Goal: Information Seeking & Learning: Check status

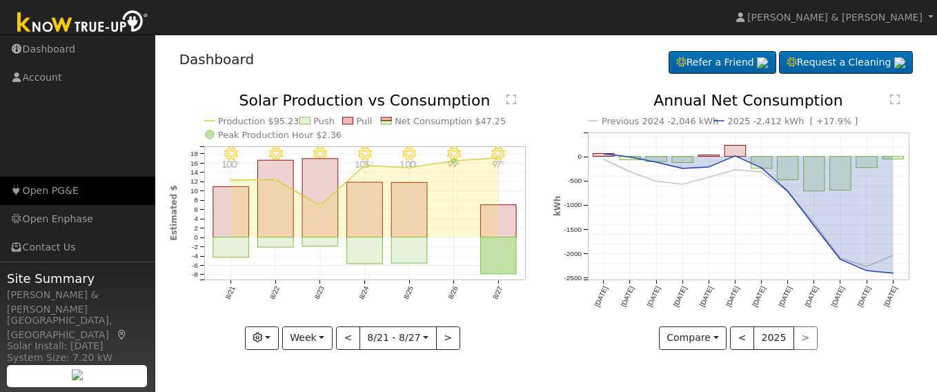
click at [35, 191] on link "Open PG&E" at bounding box center [77, 191] width 155 height 28
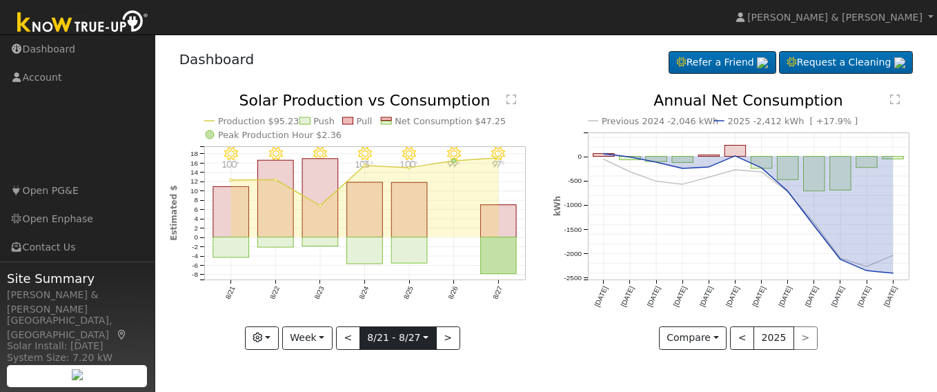
click at [427, 338] on input "[DATE]" at bounding box center [398, 338] width 76 height 22
drag, startPoint x: 427, startPoint y: 338, endPoint x: 524, endPoint y: 376, distance: 104.7
click at [525, 376] on div "User Profile First name Last name Email Email Notifications No Emails No Emails…" at bounding box center [546, 214] width 782 height 358
click at [453, 282] on icon "8/27 - Clear 97° 8/26 - Clear 99° 8/25 - Clear 100° 8/24 - Clear 103° 8/23 - Cl…" at bounding box center [354, 220] width 369 height 255
click at [454, 164] on g "8/27 - Clear 97° 8/26 - Clear 99° 8/25 - Clear 100° 8/24 - Clear 103° 8/23 - Cl…" at bounding box center [347, 196] width 357 height 208
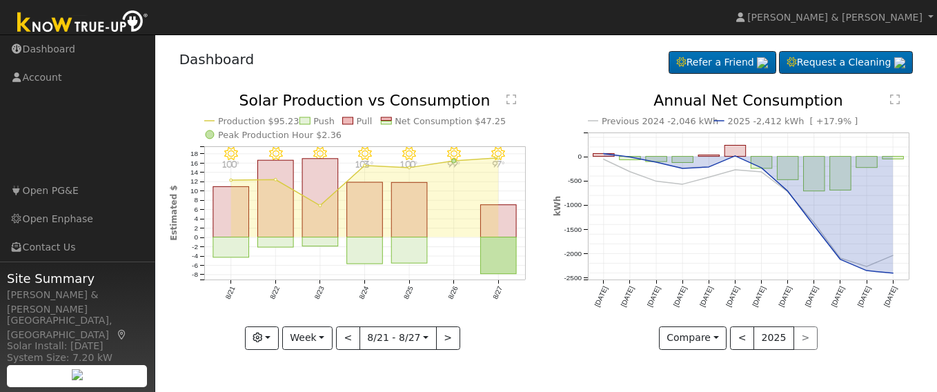
click at [110, 313] on div "[GEOGRAPHIC_DATA], [GEOGRAPHIC_DATA]" at bounding box center [77, 327] width 141 height 29
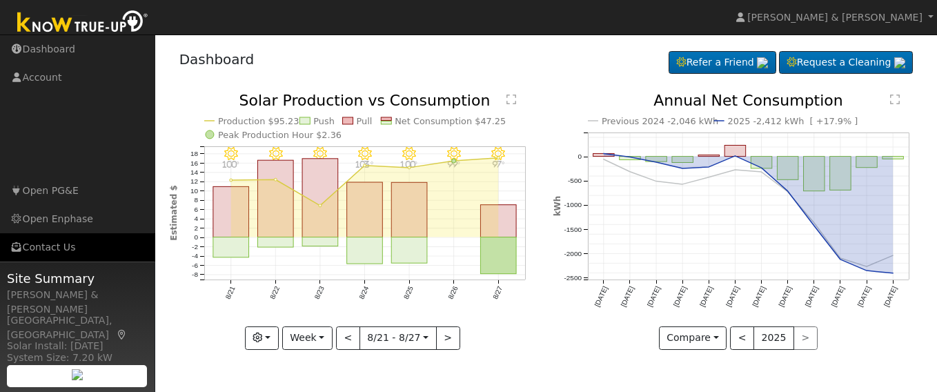
click at [57, 251] on link "Contact Us" at bounding box center [77, 247] width 155 height 28
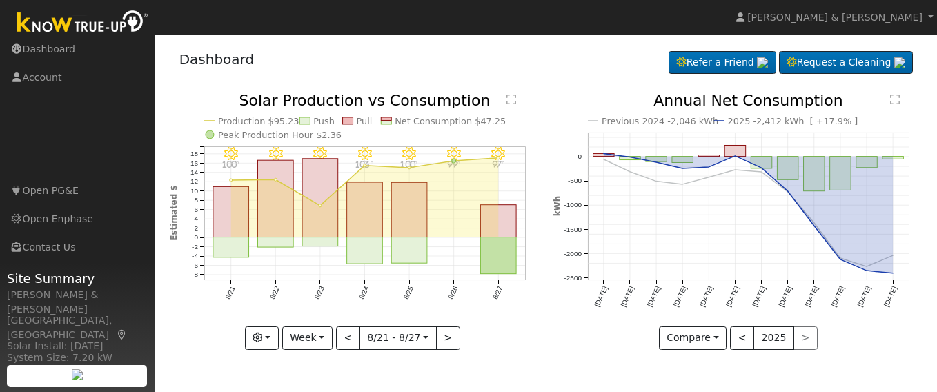
click at [736, 283] on icon "Previous 2024 -2,046 kWh 2025 -2,412 kWh [ +17.9% ] [DATE] Sep '[DATE] Nov '[DA…" at bounding box center [738, 217] width 369 height 248
click at [736, 283] on line at bounding box center [736, 282] width 0 height 4
